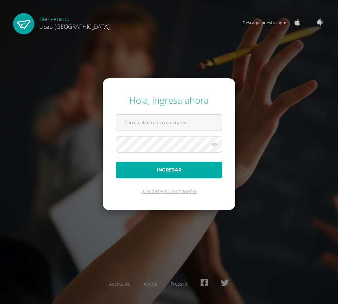
type input "20190358@liceoguatemala.edu.gt"
click at [190, 173] on button "Ingresar" at bounding box center [169, 170] width 106 height 17
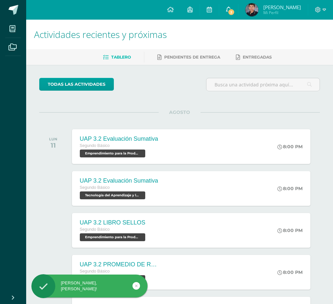
click at [227, 11] on icon at bounding box center [228, 10] width 5 height 6
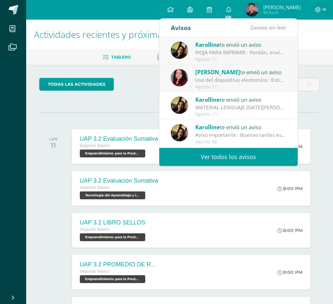
click at [229, 78] on div "Uso del dispositivo electronico : Estimados padres de familia, Les informamos q…" at bounding box center [240, 80] width 91 height 8
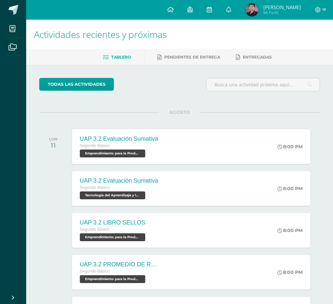
click at [272, 6] on span "[PERSON_NAME]" at bounding box center [282, 7] width 38 height 7
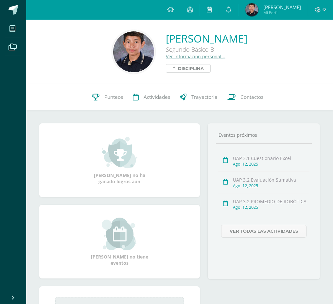
click at [178, 66] on span "Disciplina" at bounding box center [191, 68] width 26 height 8
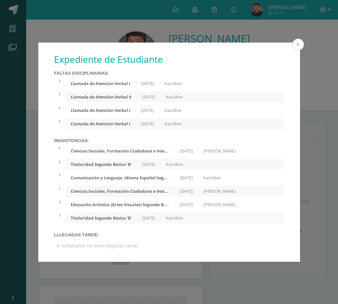
click at [296, 44] on button at bounding box center [298, 45] width 12 height 12
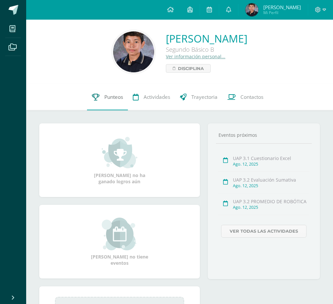
click at [115, 96] on span "Punteos" at bounding box center [113, 97] width 19 height 7
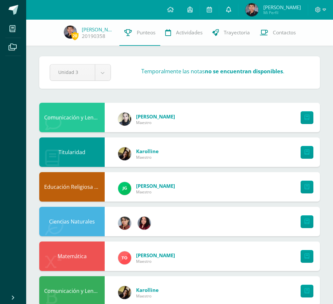
click at [229, 11] on icon at bounding box center [228, 10] width 5 height 6
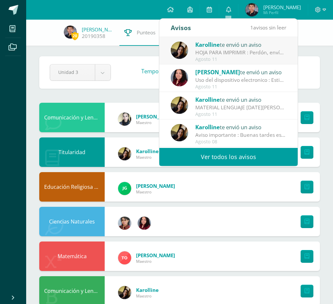
click at [252, 158] on link "Ver todos los avisos" at bounding box center [228, 157] width 138 height 18
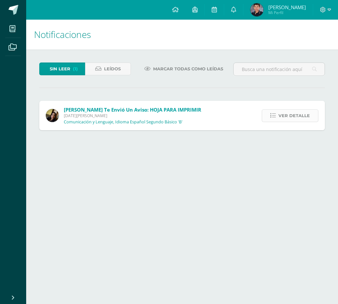
click at [270, 117] on link "Ver detalle" at bounding box center [290, 115] width 57 height 13
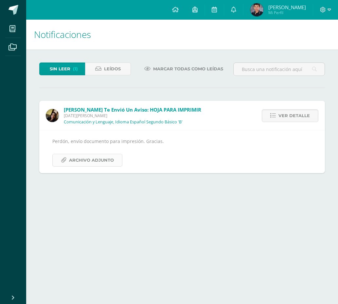
click at [88, 159] on span "Archivo Adjunto" at bounding box center [91, 160] width 45 height 12
click at [108, 71] on span "Leídos" at bounding box center [112, 69] width 17 height 12
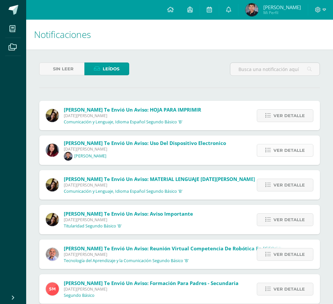
click at [268, 151] on icon at bounding box center [268, 151] width 6 height 6
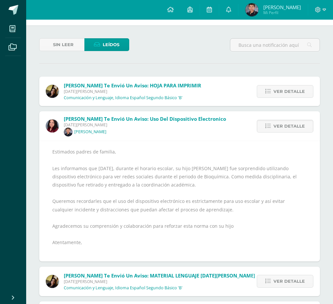
scroll to position [33, 0]
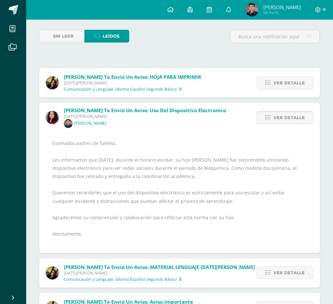
click at [270, 117] on icon at bounding box center [268, 118] width 6 height 6
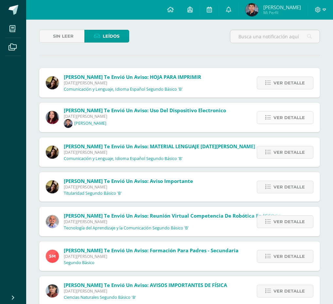
click at [270, 117] on icon at bounding box center [268, 118] width 6 height 6
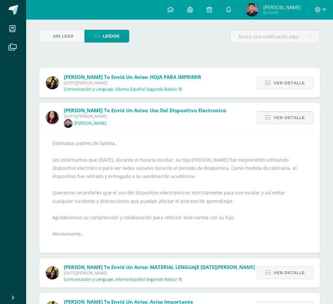
click at [269, 118] on icon at bounding box center [268, 118] width 6 height 6
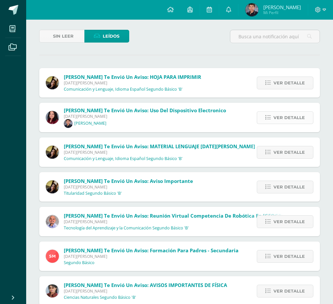
click at [269, 118] on icon at bounding box center [268, 118] width 6 height 6
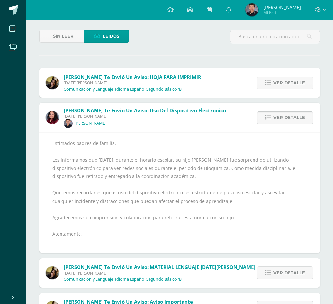
click at [268, 119] on icon at bounding box center [268, 118] width 6 height 6
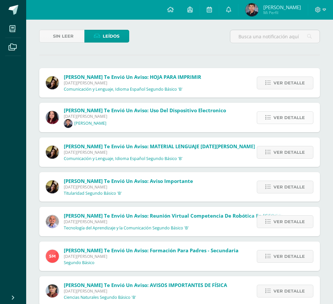
click at [268, 119] on icon at bounding box center [268, 118] width 6 height 6
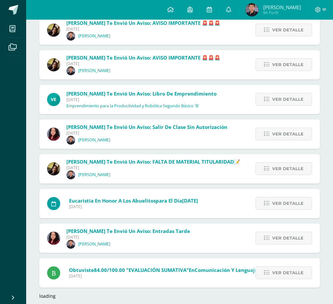
scroll to position [1324, 0]
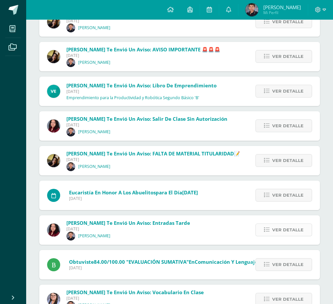
click at [266, 228] on icon at bounding box center [267, 230] width 6 height 6
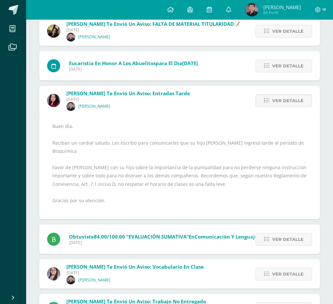
scroll to position [1301, 0]
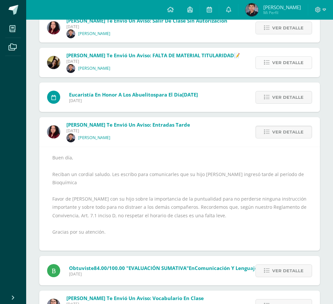
click at [269, 62] on icon at bounding box center [267, 63] width 6 height 6
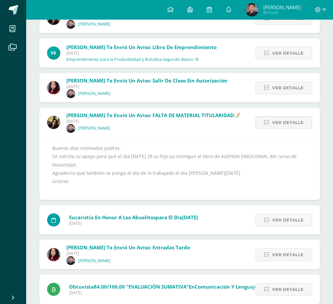
scroll to position [1236, 0]
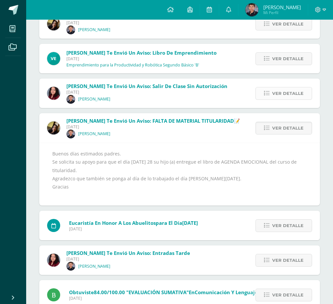
click at [269, 89] on link "Ver detalle" at bounding box center [283, 93] width 57 height 13
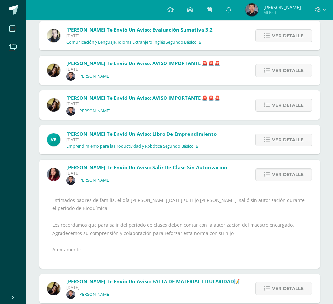
scroll to position [1171, 0]
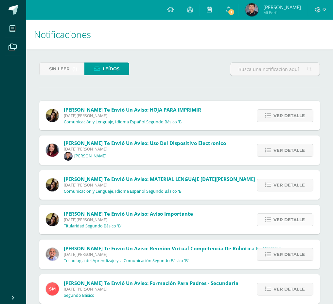
scroll to position [173, 0]
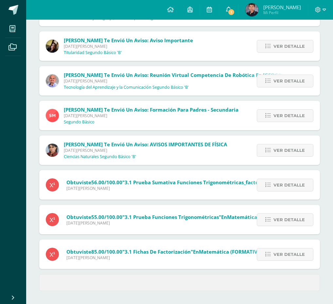
click at [228, 9] on icon at bounding box center [228, 10] width 5 height 6
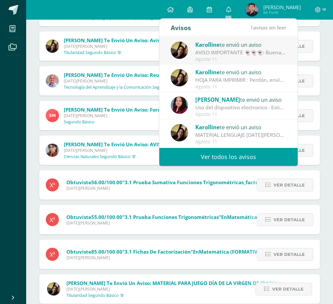
click at [232, 53] on div "AVISO IMPORTANTE 👻👻👻: Buenas tardes chicos!! No olviden trabajar en plataforma …" at bounding box center [240, 53] width 91 height 8
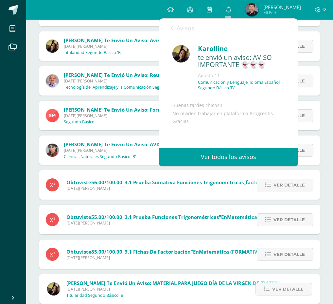
click at [89, 86] on p "Tecnología del Aprendizaje y la Comunicación Segundo Básico 'B'" at bounding box center [126, 87] width 125 height 5
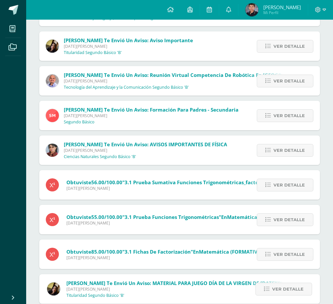
click at [97, 49] on span "Titularidad Segundo Básico 'B'" at bounding box center [93, 52] width 58 height 6
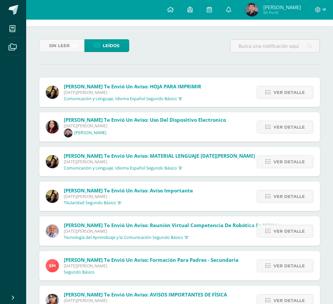
scroll to position [19, 0]
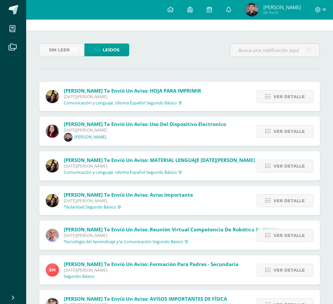
click at [121, 47] on link "Leídos" at bounding box center [106, 50] width 45 height 13
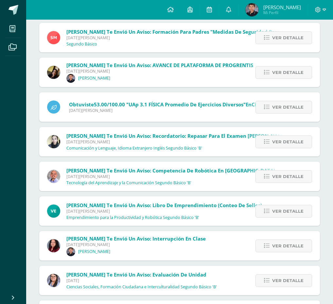
scroll to position [804, 0]
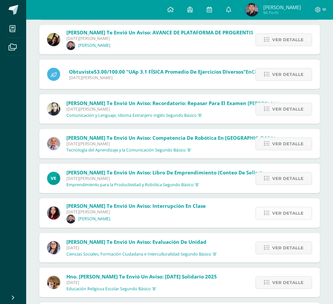
click at [268, 214] on icon at bounding box center [267, 213] width 6 height 6
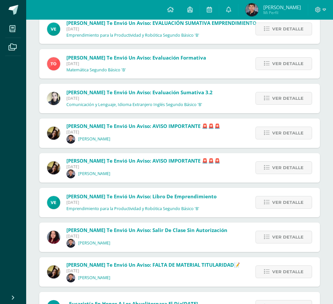
scroll to position [1316, 0]
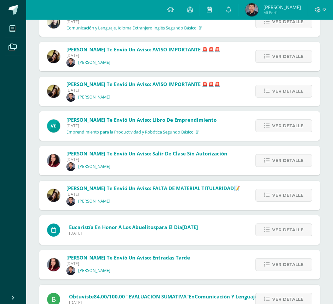
click at [85, 262] on span "Miércoles 23 de Julio de 2025" at bounding box center [128, 264] width 124 height 6
click at [126, 256] on span "Isabel Ortiz te envió un aviso: Entradas Tarde" at bounding box center [128, 257] width 124 height 7
click at [270, 266] on icon at bounding box center [267, 265] width 6 height 6
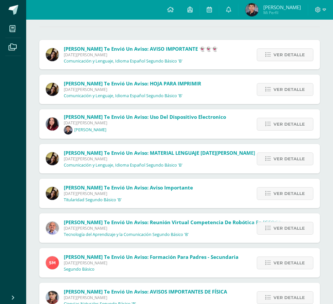
scroll to position [0, 0]
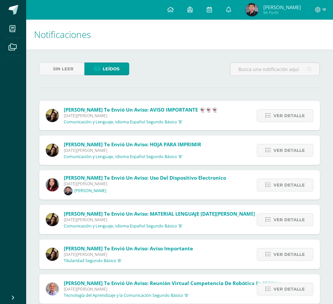
click at [276, 7] on span "Carlos Guillermo" at bounding box center [282, 7] width 38 height 7
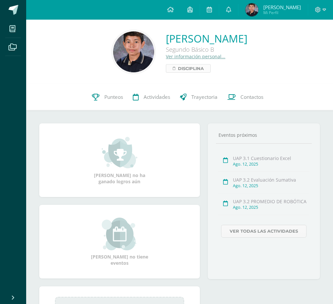
click at [178, 68] on span "Disciplina" at bounding box center [191, 68] width 26 height 8
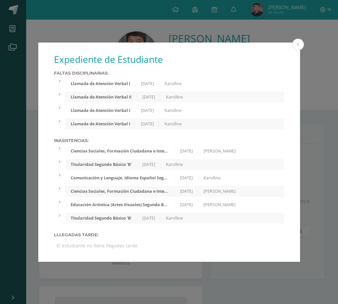
click at [59, 108] on icon at bounding box center [60, 108] width 2 height 4
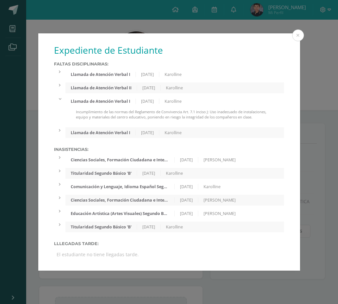
click at [60, 132] on icon at bounding box center [60, 131] width 2 height 4
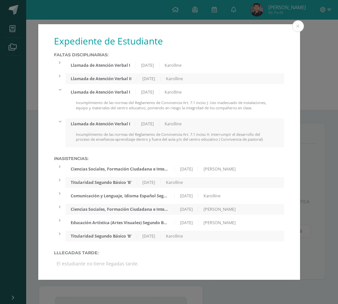
click at [57, 75] on div at bounding box center [59, 76] width 11 height 6
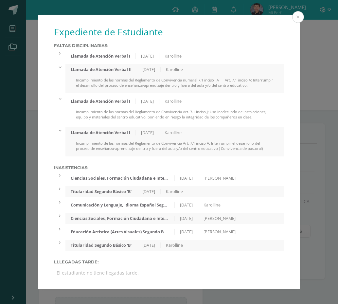
click at [59, 52] on icon at bounding box center [60, 54] width 2 height 4
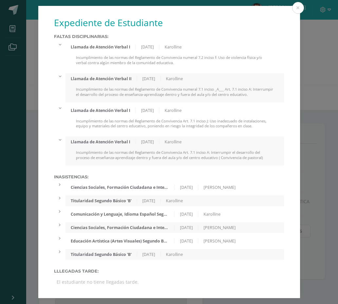
click at [59, 52] on div "Llamada de Atención Verbal I [DATE] Karolline Incumplimiento de las normas del …" at bounding box center [169, 56] width 230 height 29
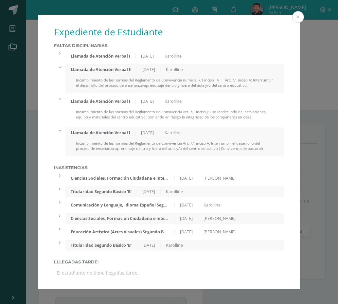
click at [60, 66] on icon at bounding box center [60, 67] width 4 height 2
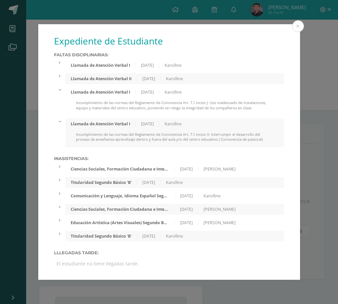
click at [59, 90] on icon at bounding box center [60, 90] width 4 height 2
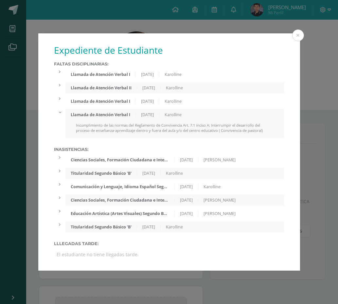
click at [60, 113] on div at bounding box center [59, 112] width 11 height 6
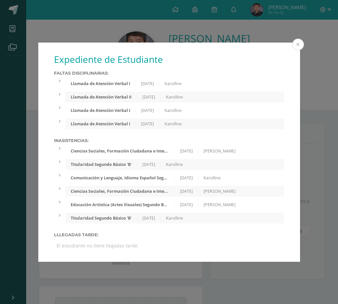
click at [297, 45] on button at bounding box center [298, 45] width 12 height 12
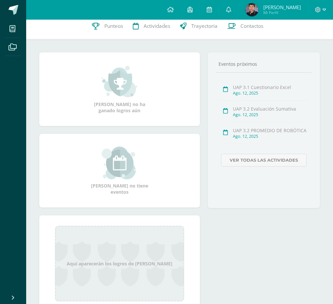
scroll to position [32, 0]
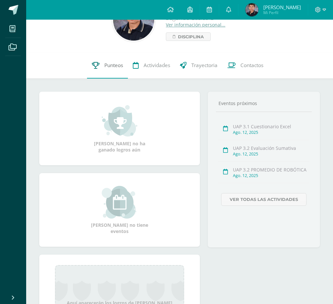
click at [108, 63] on span "Punteos" at bounding box center [113, 65] width 19 height 7
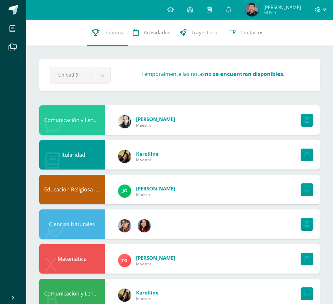
click at [324, 9] on icon at bounding box center [325, 10] width 4 height 6
click at [307, 43] on span "Cerrar sesión" at bounding box center [303, 45] width 29 height 6
